Goal: Task Accomplishment & Management: Use online tool/utility

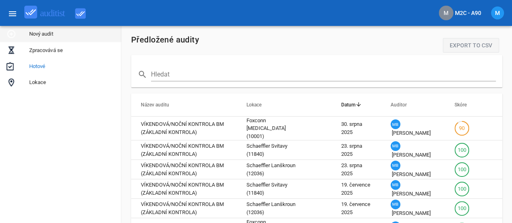
click at [55, 39] on div "Nový audit" at bounding box center [72, 34] width 86 height 10
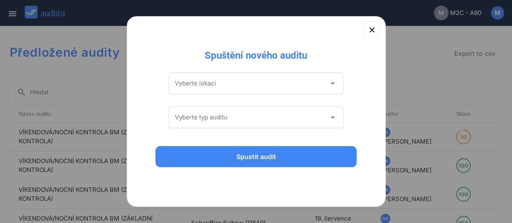
click at [332, 87] on icon "arrow_drop_down" at bounding box center [333, 84] width 10 height 10
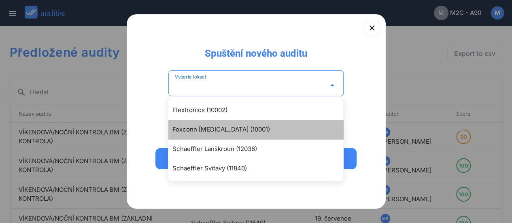
click at [217, 128] on div "Foxconn [MEDICAL_DATA] (10001)" at bounding box center [260, 130] width 175 height 10
type input "**********"
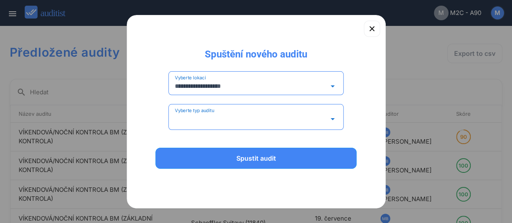
click at [321, 111] on div "Vyberte typ auditu arrow_drop_down" at bounding box center [256, 117] width 176 height 26
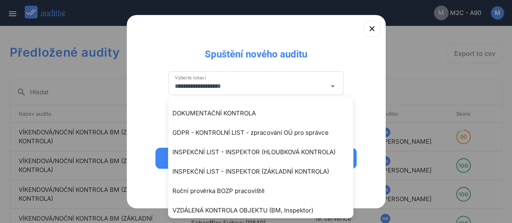
scroll to position [60, 0]
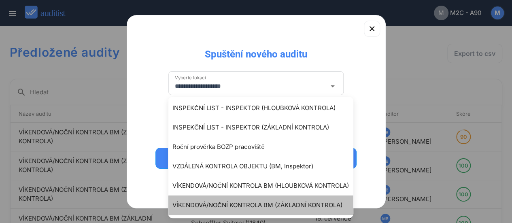
click at [284, 205] on div "VÍKENDOVÁ/NOČNÍ KONTROLA BM (ZÁKLADNÍ KONTROLA)" at bounding box center [265, 205] width 185 height 10
type input "**********"
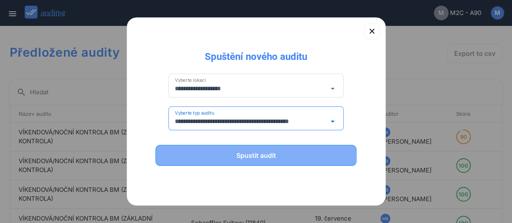
click at [244, 156] on div "Spustit audit" at bounding box center [256, 156] width 181 height 10
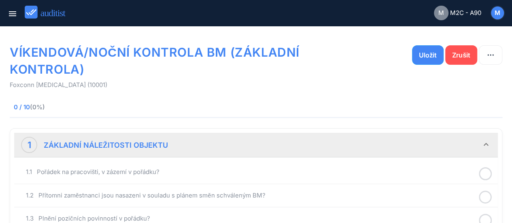
click at [483, 170] on icon at bounding box center [485, 174] width 13 height 16
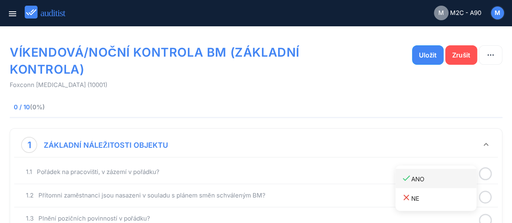
click at [425, 175] on div "done ANO" at bounding box center [439, 178] width 75 height 11
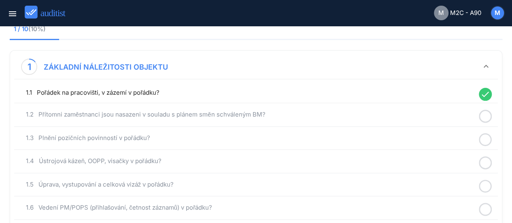
scroll to position [81, 0]
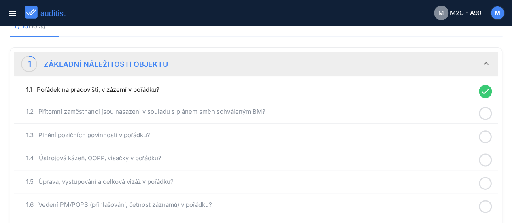
click at [482, 109] on icon at bounding box center [485, 114] width 13 height 16
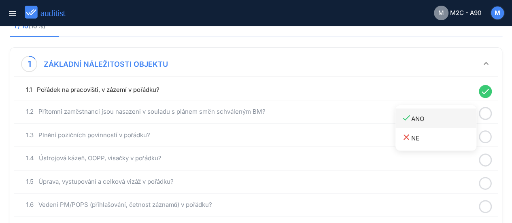
click at [428, 117] on div "done ANO" at bounding box center [439, 118] width 75 height 11
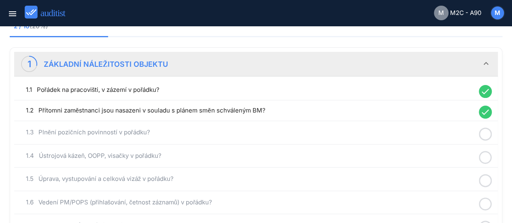
click at [483, 132] on icon at bounding box center [485, 134] width 13 height 16
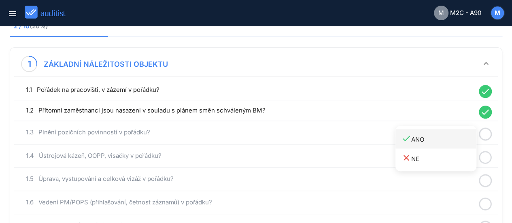
click at [425, 136] on div "done ANO" at bounding box center [439, 139] width 75 height 11
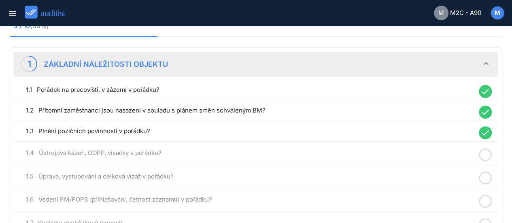
click at [483, 151] on icon at bounding box center [485, 155] width 13 height 16
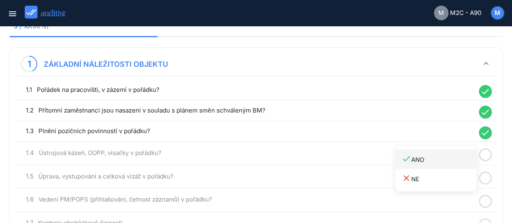
click at [427, 159] on div "done ANO" at bounding box center [439, 159] width 75 height 11
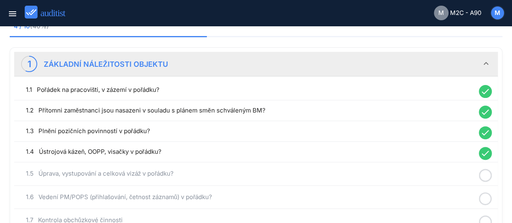
click at [483, 171] on icon at bounding box center [485, 176] width 13 height 16
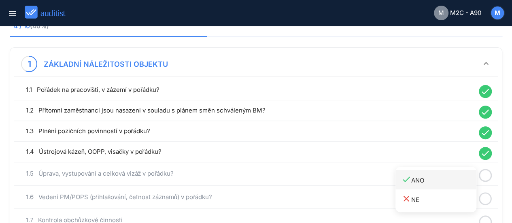
click at [421, 178] on div "done ANO" at bounding box center [439, 180] width 75 height 11
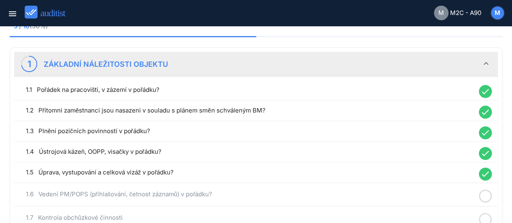
click at [483, 191] on icon at bounding box center [485, 196] width 13 height 16
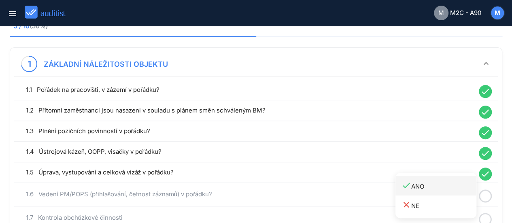
click at [421, 186] on div "done ANO" at bounding box center [439, 186] width 75 height 11
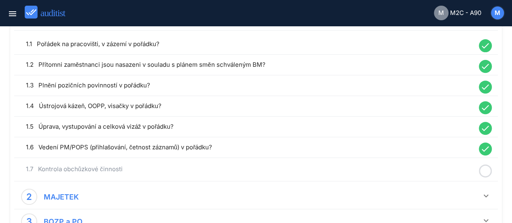
scroll to position [130, 0]
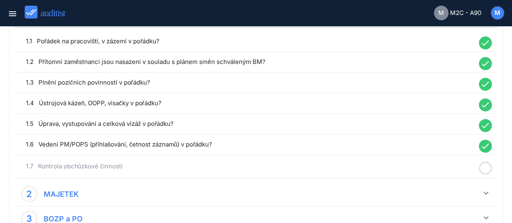
click at [487, 167] on icon at bounding box center [485, 168] width 13 height 16
click at [425, 171] on div "done ANO" at bounding box center [439, 172] width 75 height 11
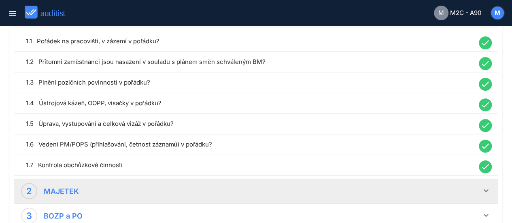
click at [484, 188] on icon "keyboard_arrow_down" at bounding box center [487, 191] width 10 height 10
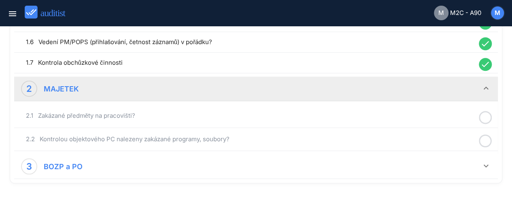
scroll to position [233, 0]
click at [486, 113] on icon at bounding box center [485, 117] width 13 height 16
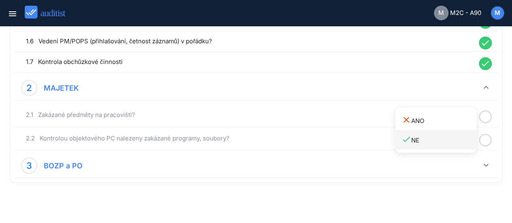
click at [427, 138] on div "done NE" at bounding box center [439, 139] width 75 height 11
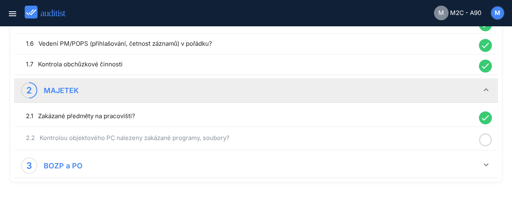
click at [489, 138] on icon at bounding box center [485, 140] width 13 height 16
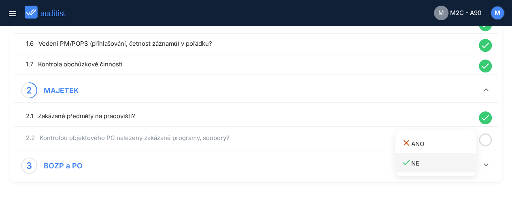
click at [426, 163] on div "done NE" at bounding box center [439, 163] width 75 height 11
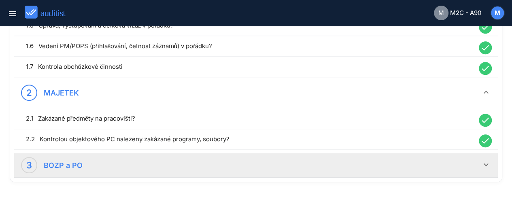
click at [485, 162] on icon "keyboard_arrow_down" at bounding box center [487, 165] width 10 height 10
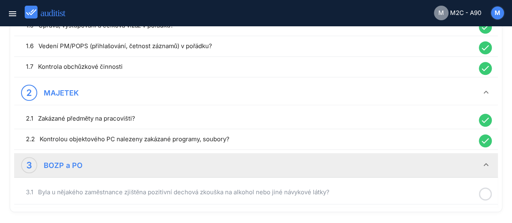
click at [486, 191] on icon at bounding box center [485, 194] width 13 height 16
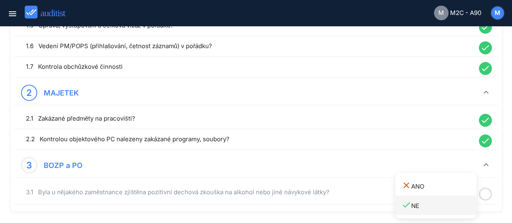
click at [417, 206] on div "done NE" at bounding box center [439, 205] width 75 height 11
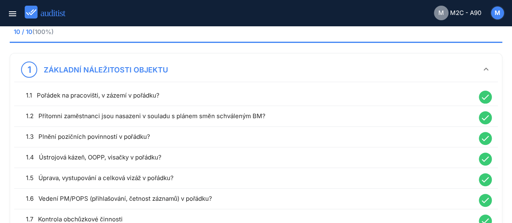
scroll to position [0, 0]
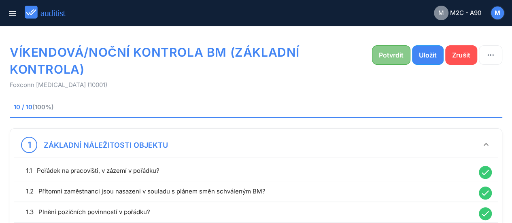
click at [385, 49] on button "Potvrdit" at bounding box center [391, 54] width 38 height 19
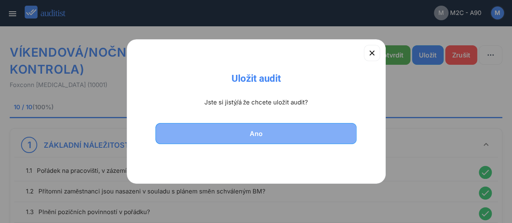
click at [270, 133] on div "Ano" at bounding box center [256, 134] width 181 height 10
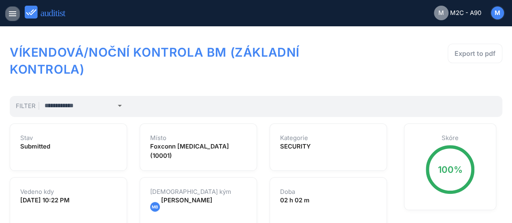
click at [11, 13] on icon "menu" at bounding box center [13, 14] width 10 height 10
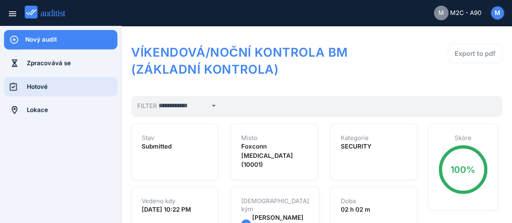
click at [49, 85] on div "Hotové" at bounding box center [72, 86] width 91 height 9
